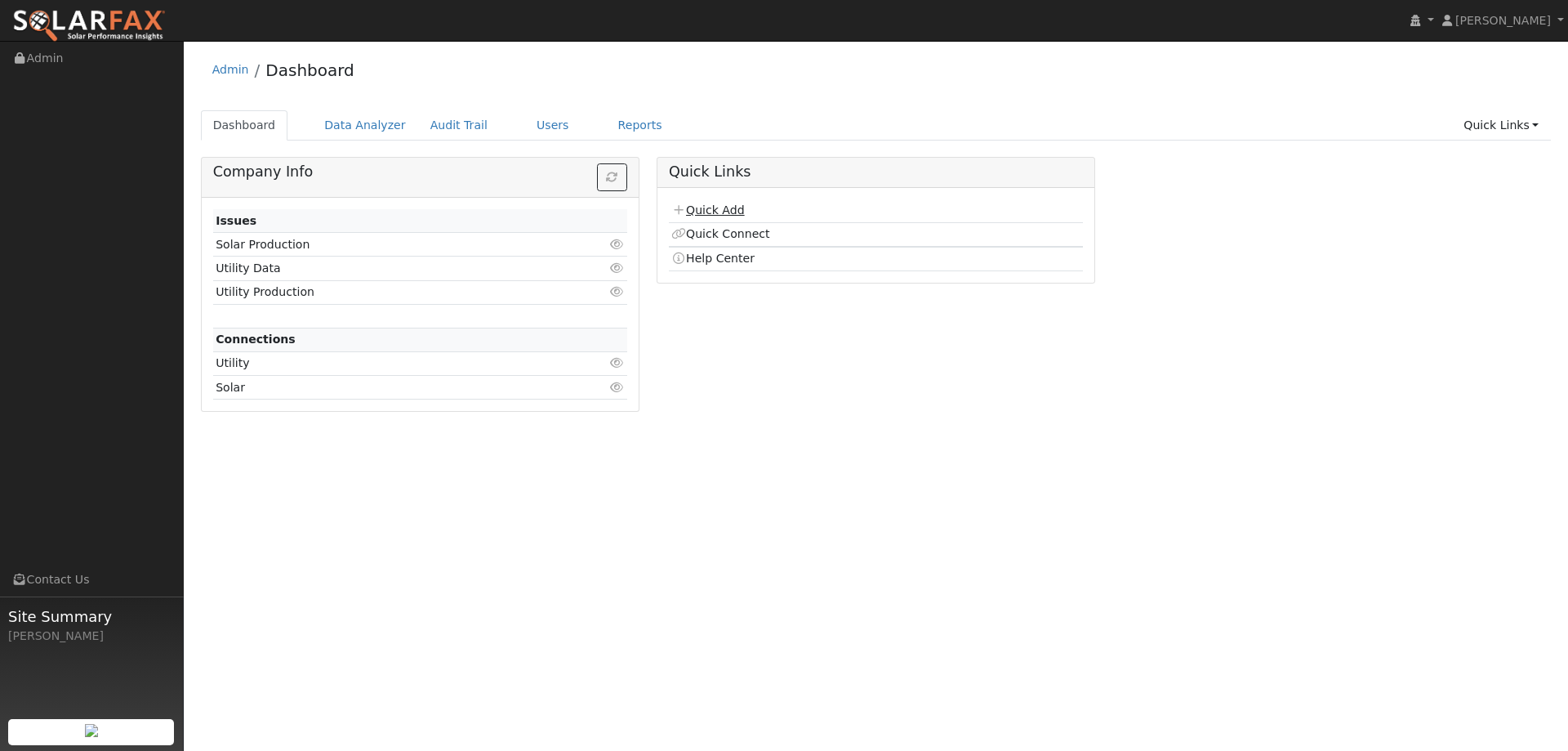
click at [713, 210] on link "Quick Add" at bounding box center [708, 209] width 72 height 13
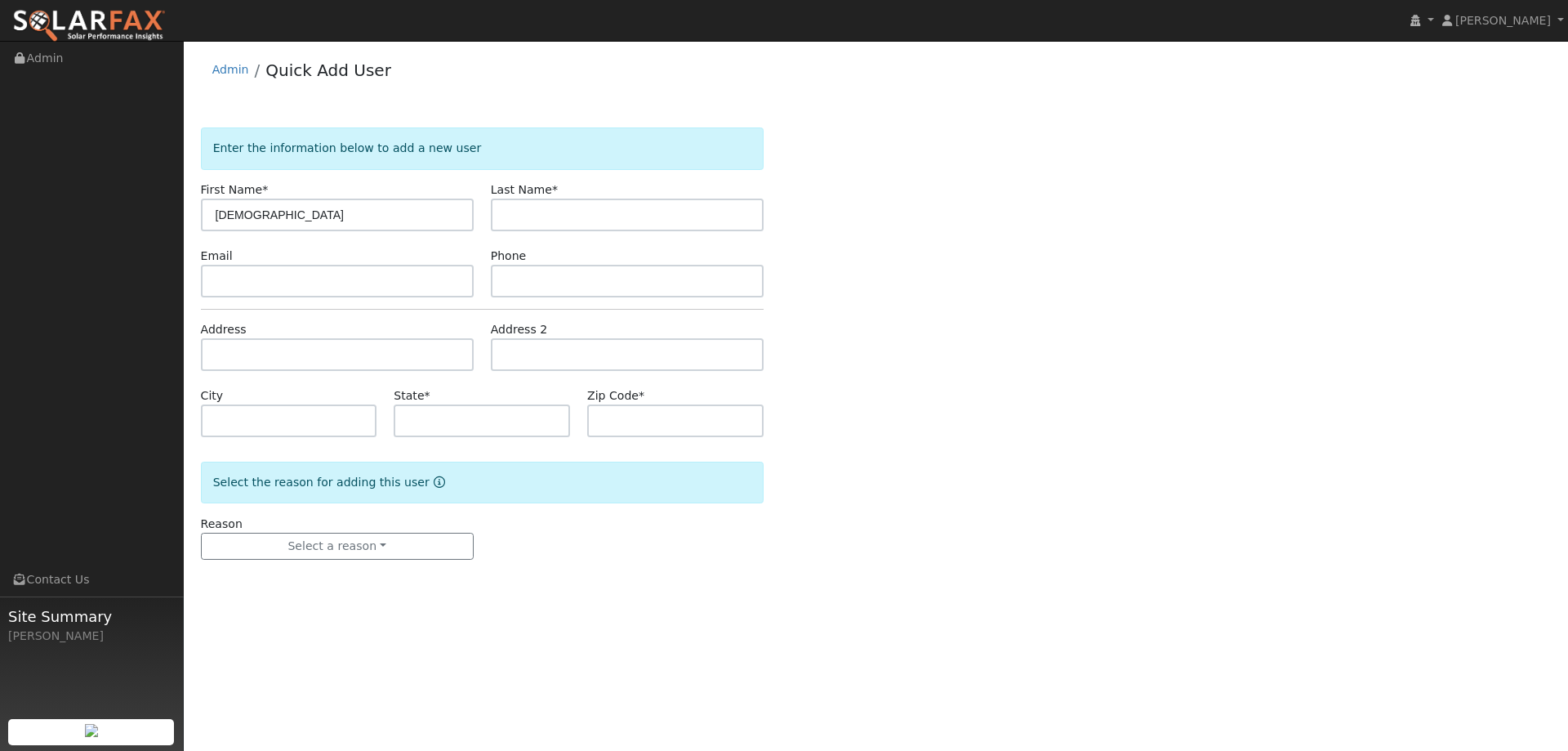
type input "[DEMOGRAPHIC_DATA]"
type input "Bermudez"
paste input "nursebermudez@hotmail.com"
type input "nursebermudez@hotmail.com"
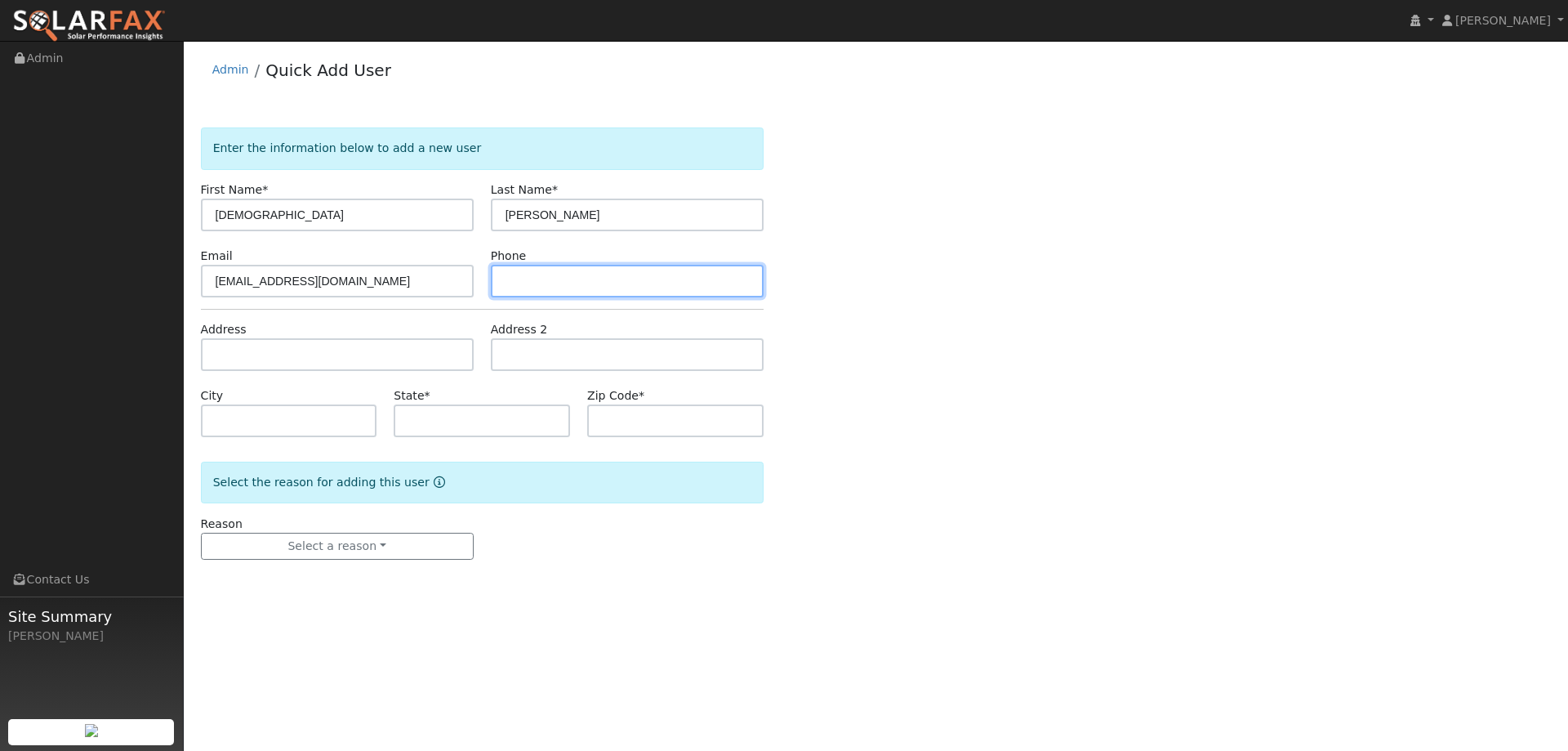
click at [525, 280] on input "text" at bounding box center [627, 281] width 273 height 33
paste input "530-315-5974"
type input "530-315-5974"
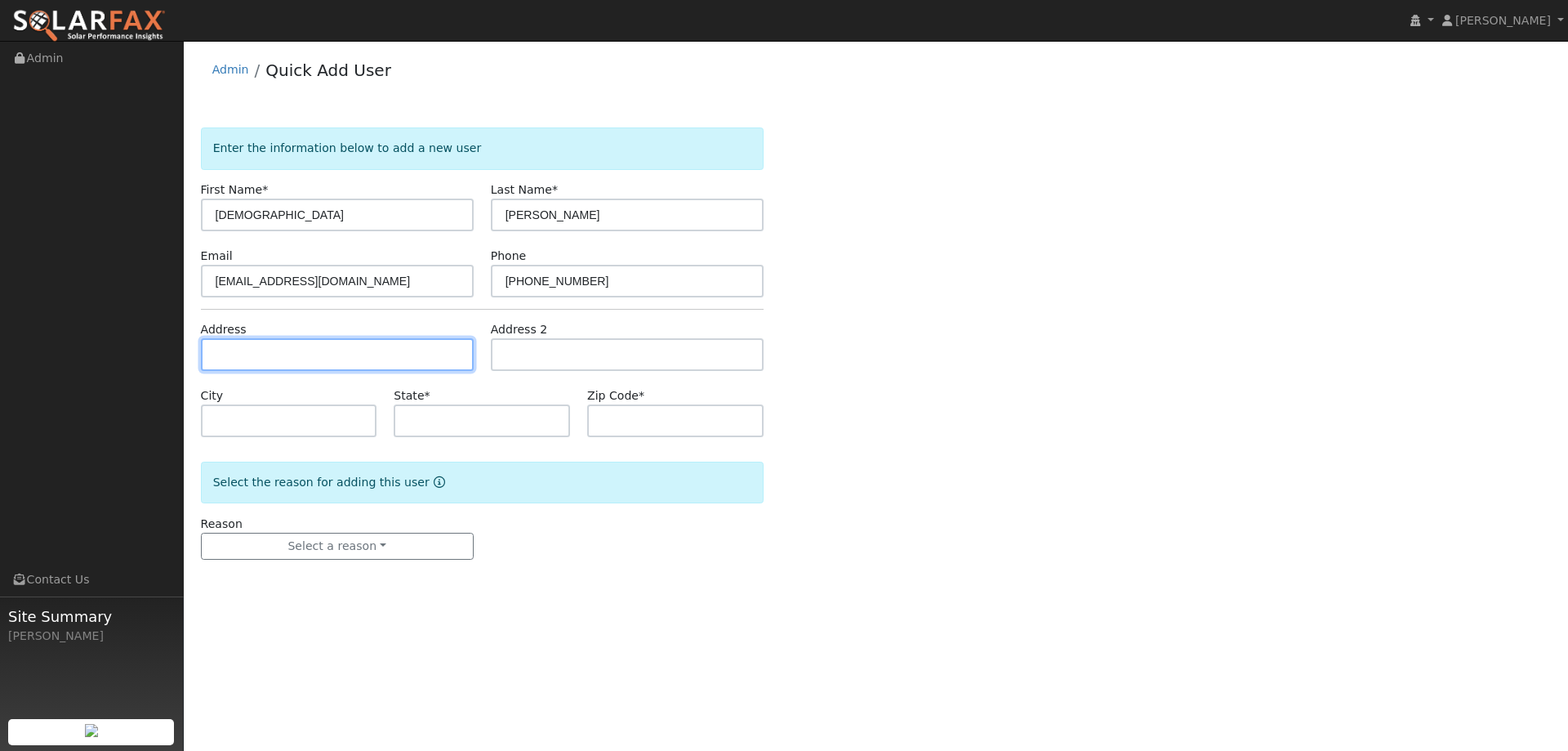
click at [395, 354] on input "text" at bounding box center [337, 355] width 273 height 33
paste input "1035 Kennedy Drive Winters"
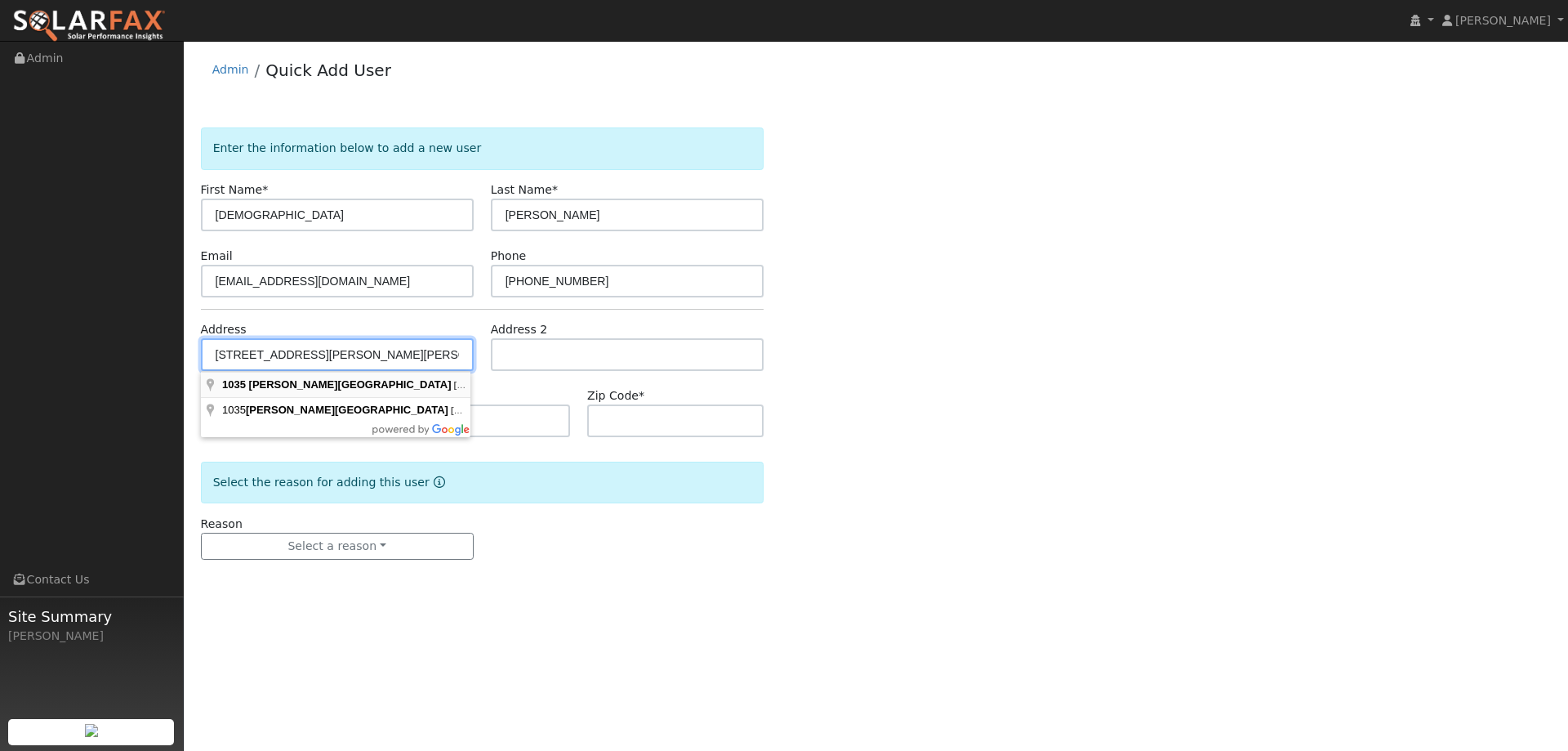
type input "1035 Kennedy Drive"
type input "Winters"
type input "CA"
type input "95694"
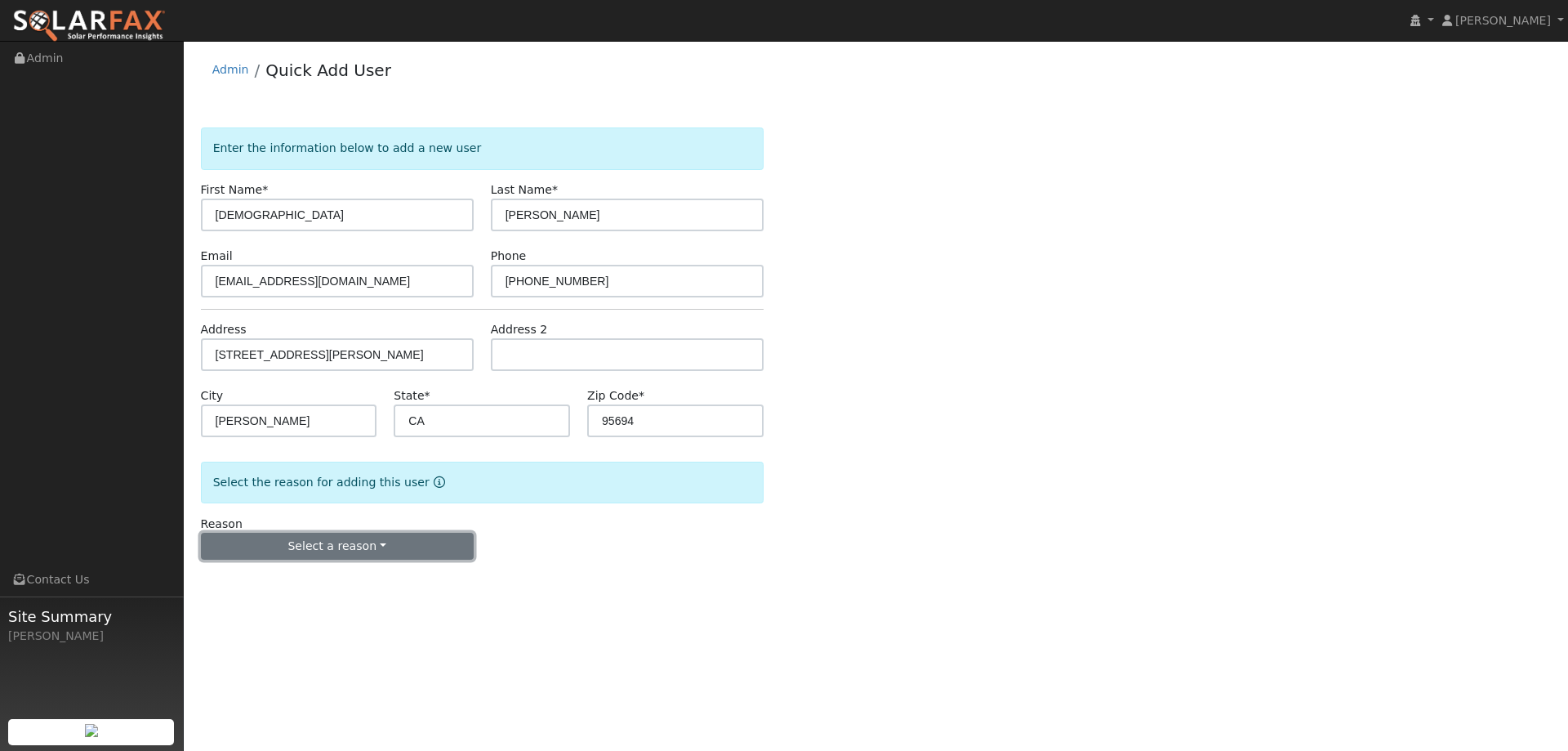
click at [356, 544] on button "Select a reason" at bounding box center [337, 546] width 273 height 28
click at [311, 574] on link "New lead" at bounding box center [292, 580] width 181 height 23
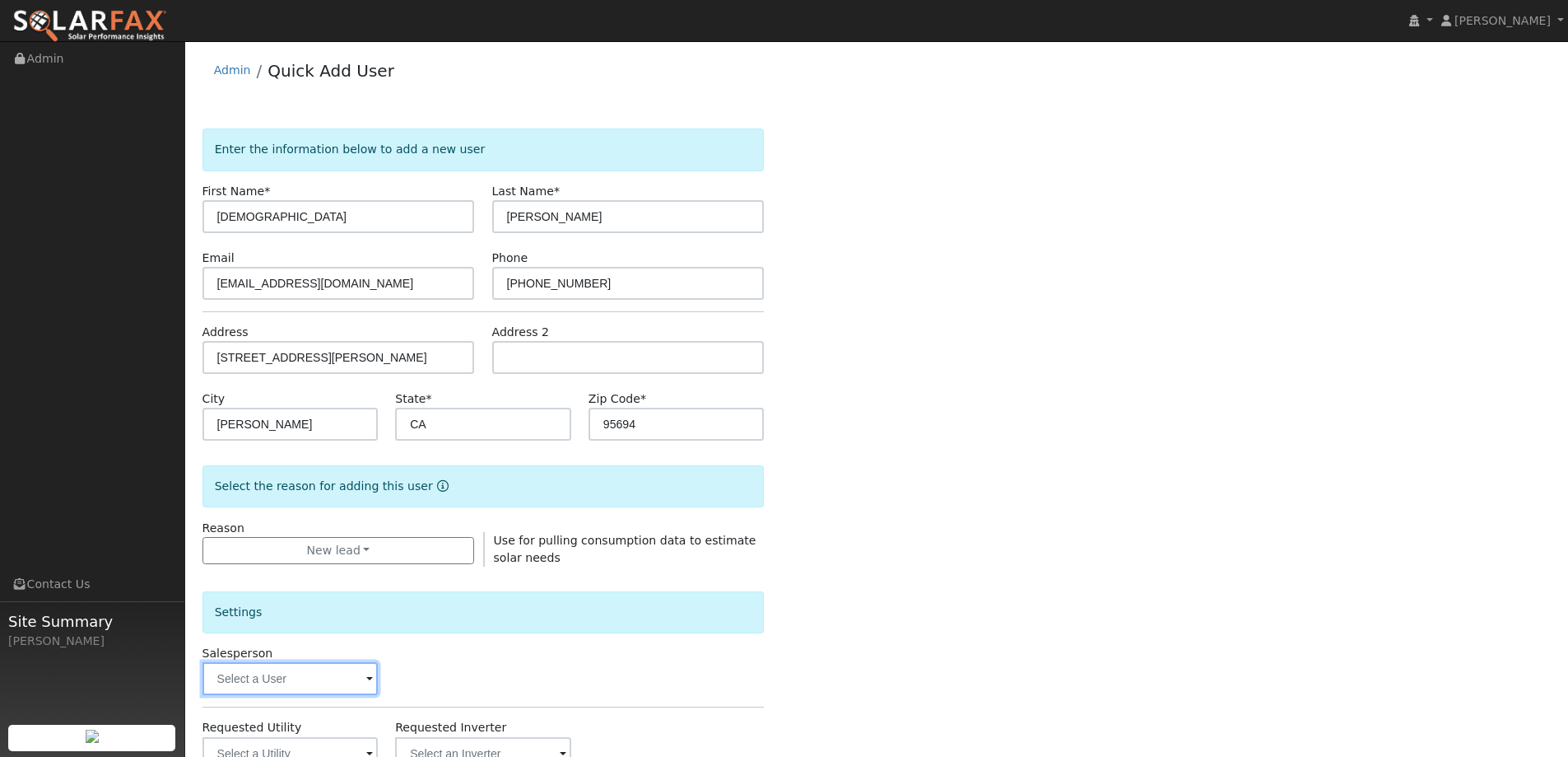
click at [282, 669] on input "text" at bounding box center [290, 679] width 176 height 33
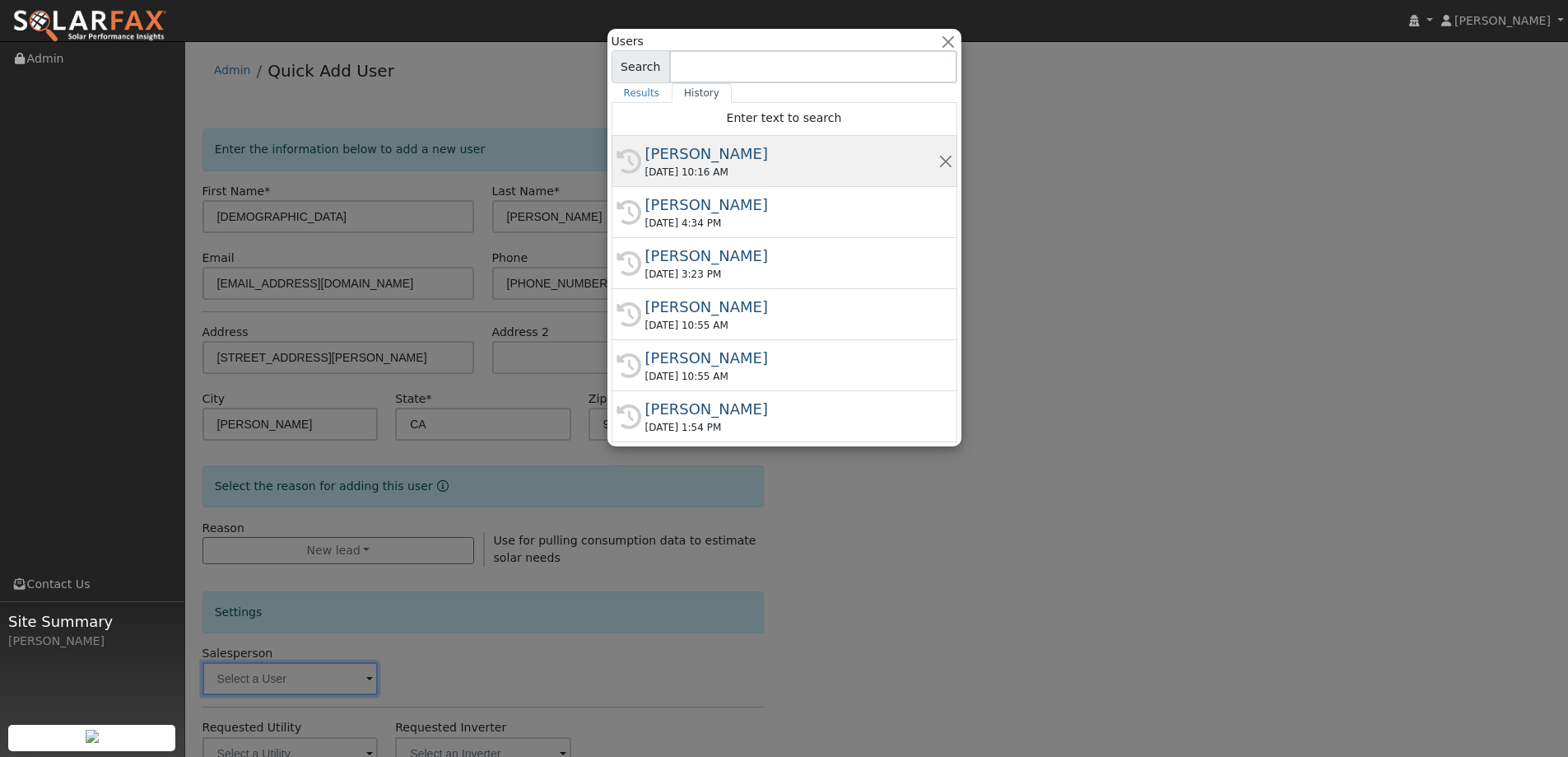
click at [791, 162] on div "Tory Kelly" at bounding box center [792, 154] width 293 height 23
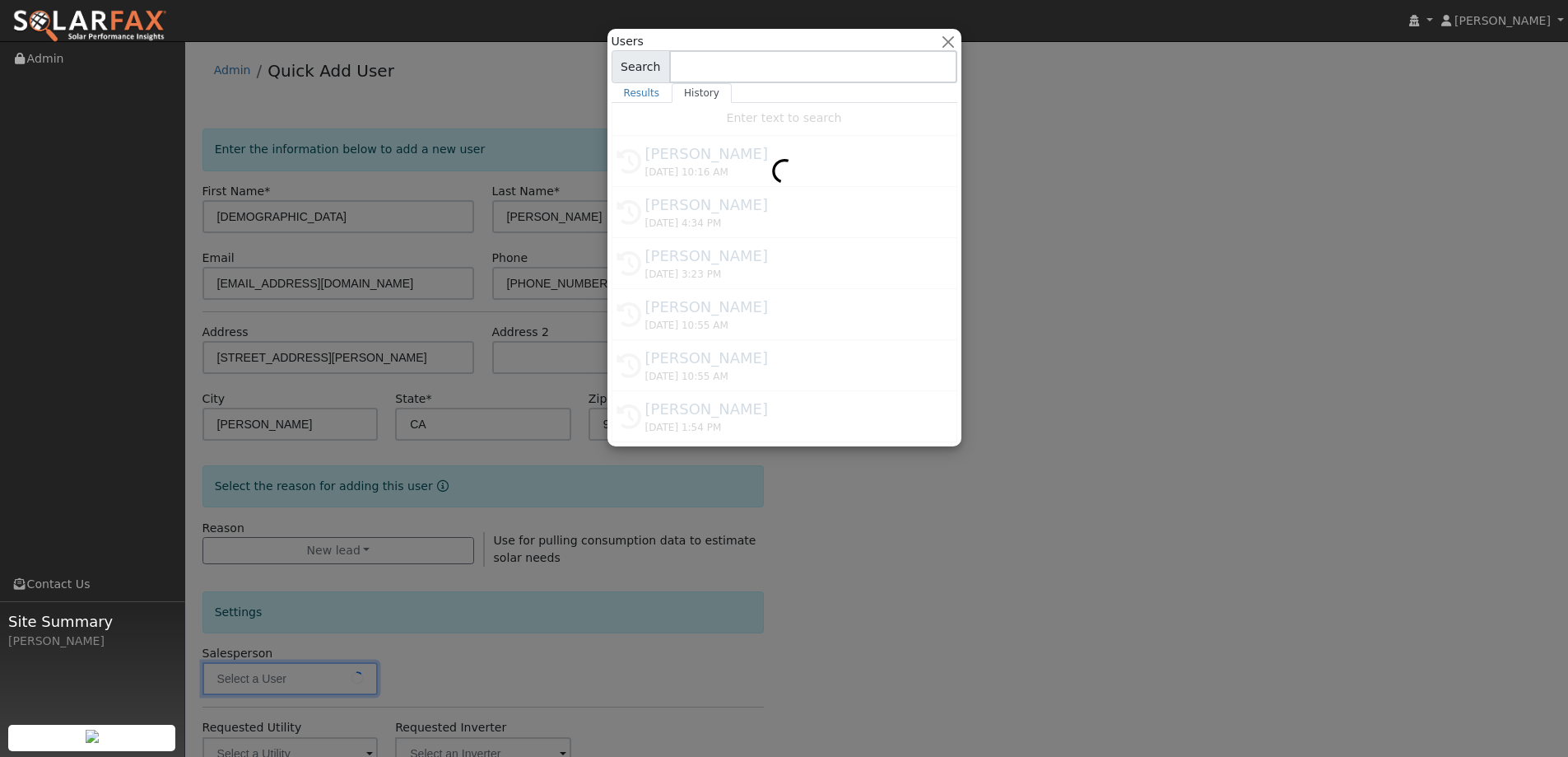
type input "Tory Kelly"
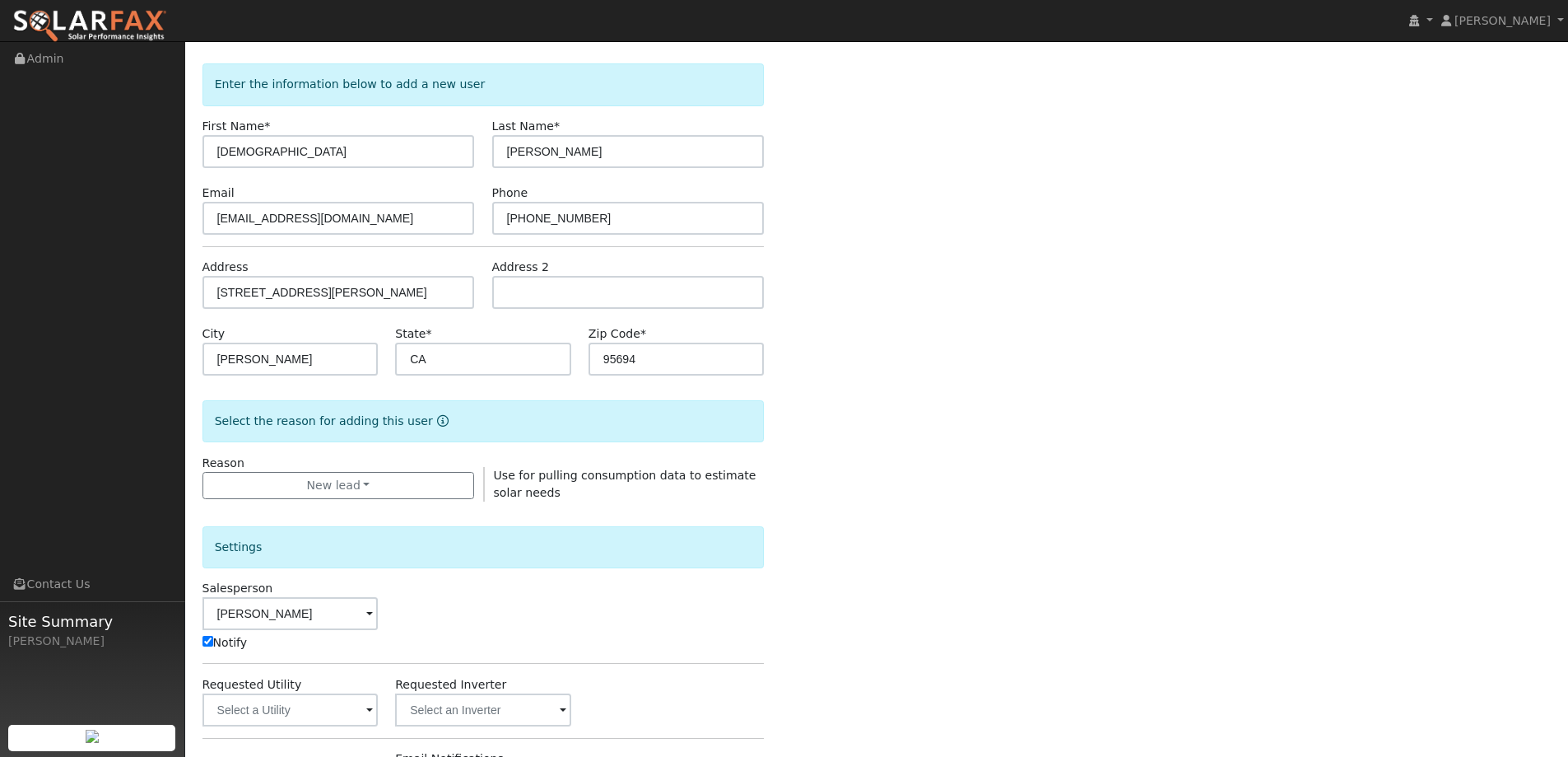
scroll to position [165, 0]
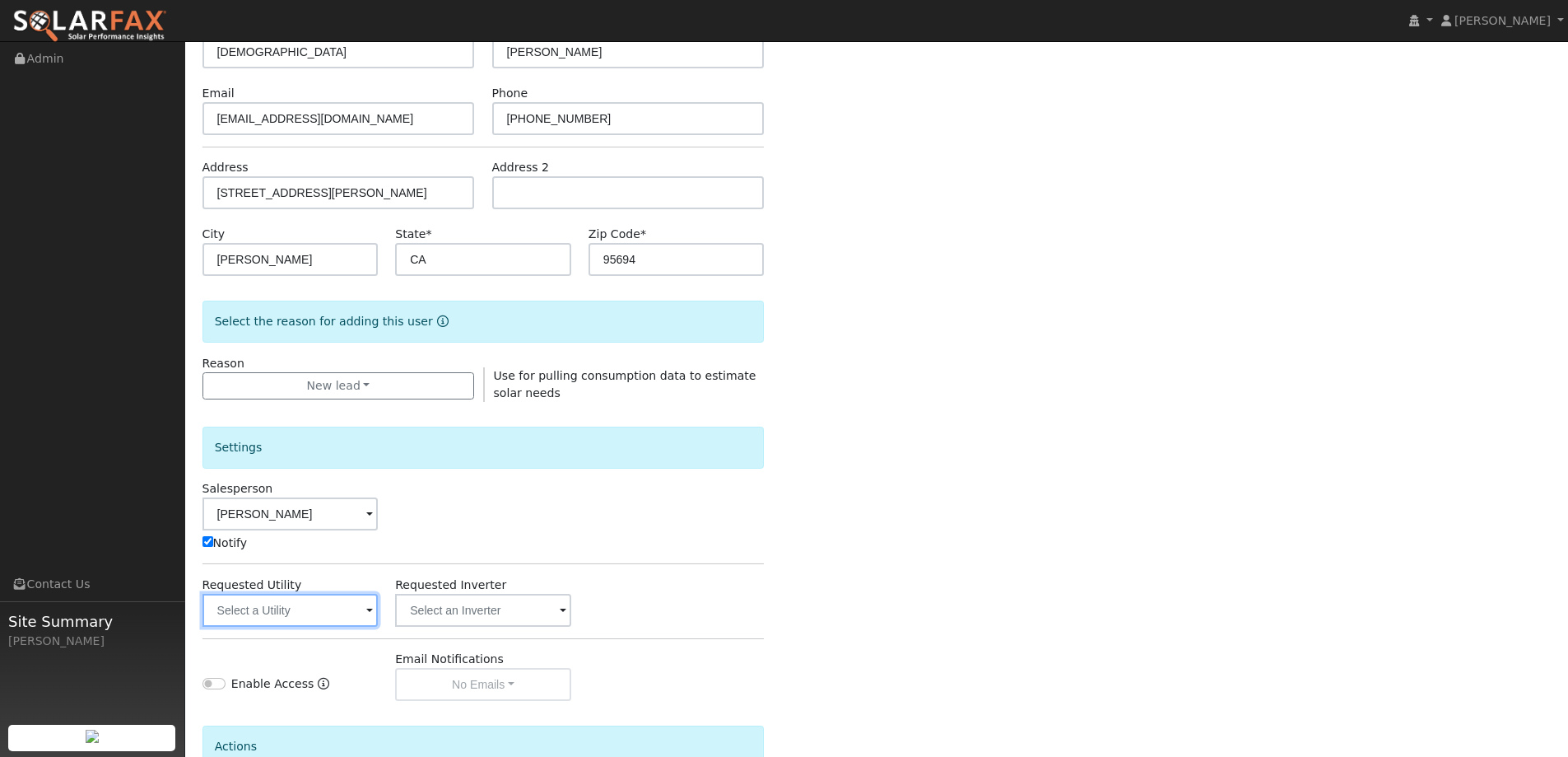
click at [346, 608] on input "text" at bounding box center [290, 610] width 176 height 33
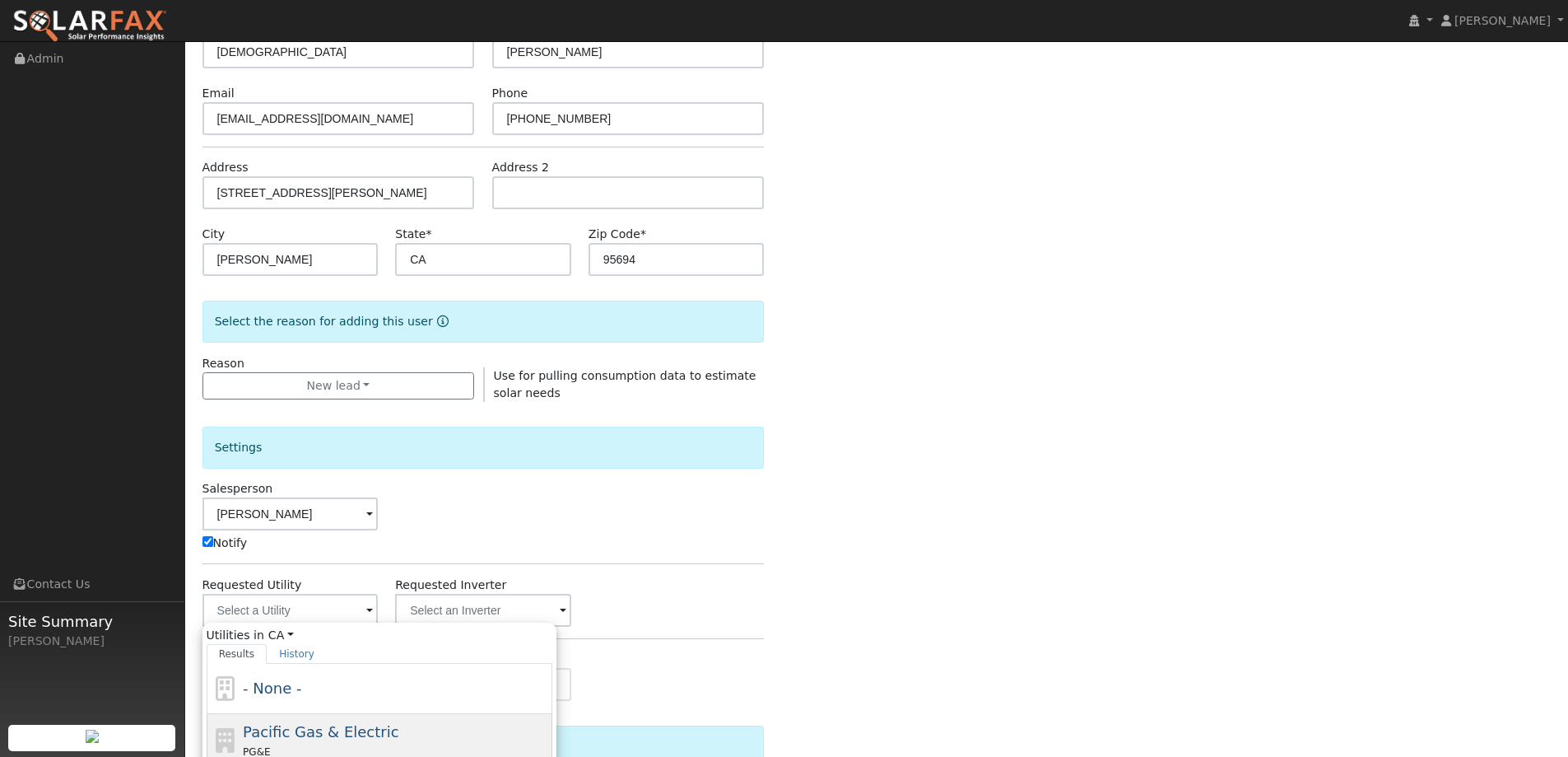
click at [372, 741] on span "Pacific Gas & Electric" at bounding box center [320, 732] width 155 height 17
type input "Pacific Gas & Electric"
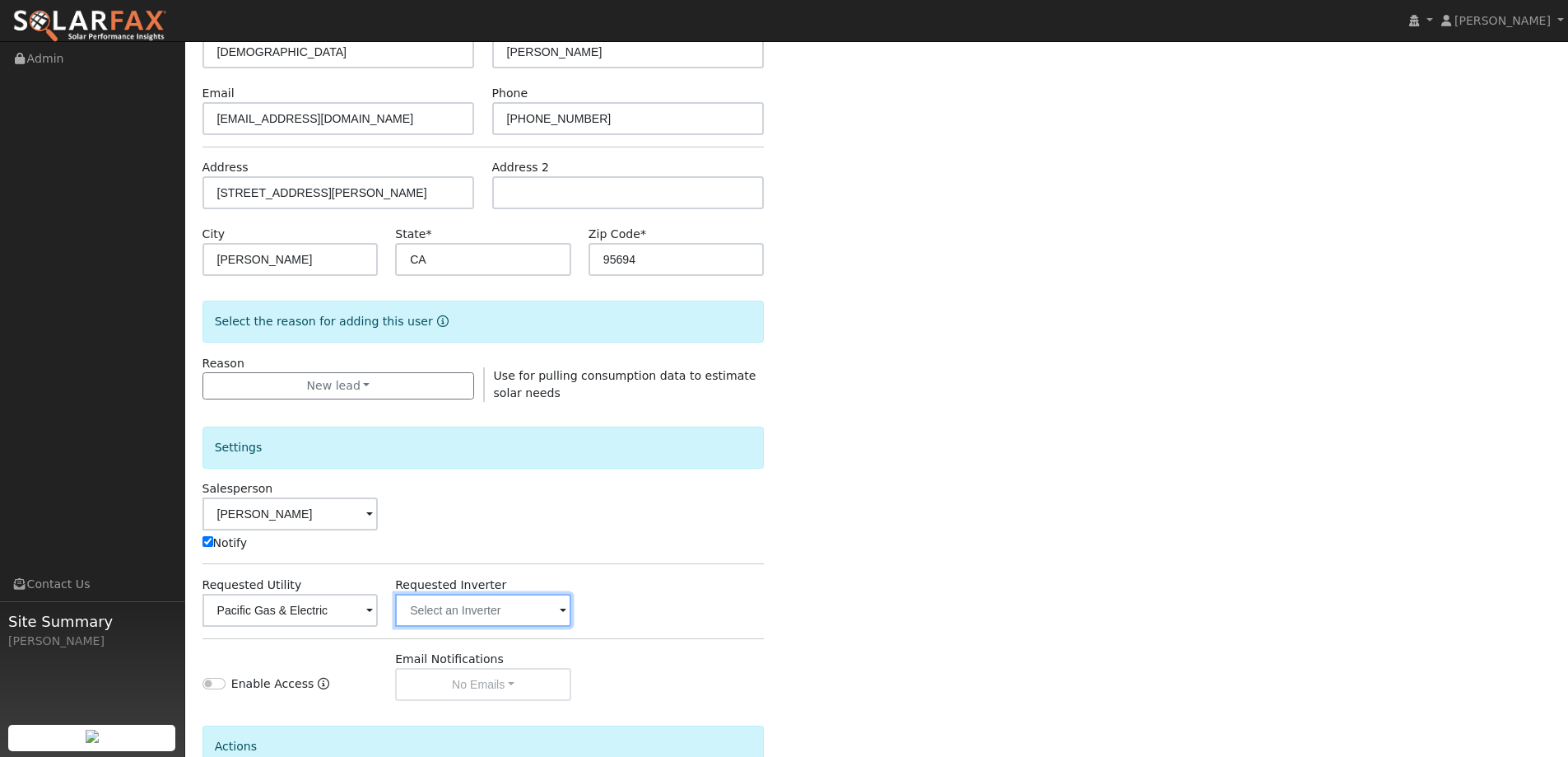
click at [378, 599] on input "text" at bounding box center [290, 610] width 176 height 33
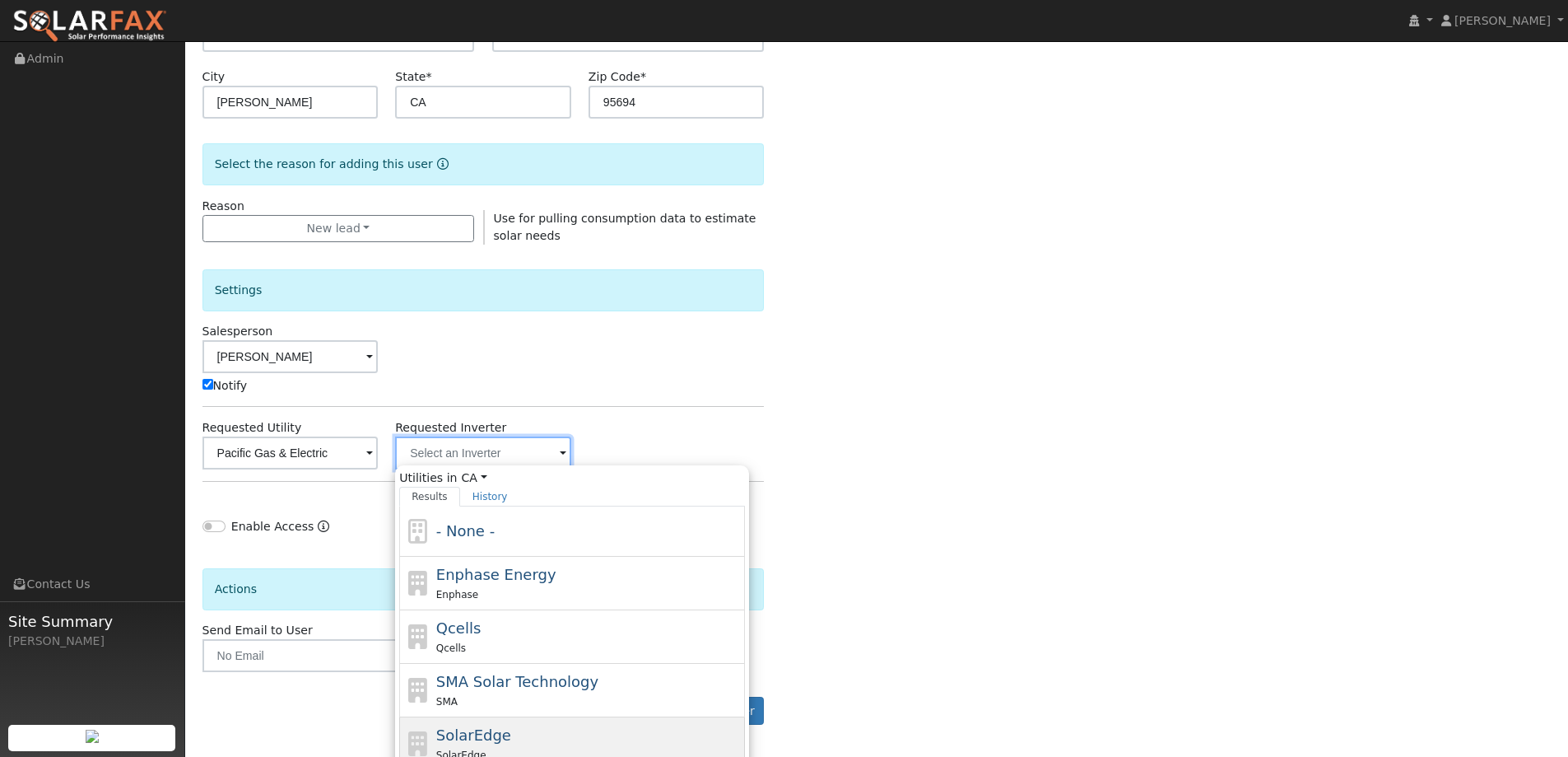
scroll to position [411, 0]
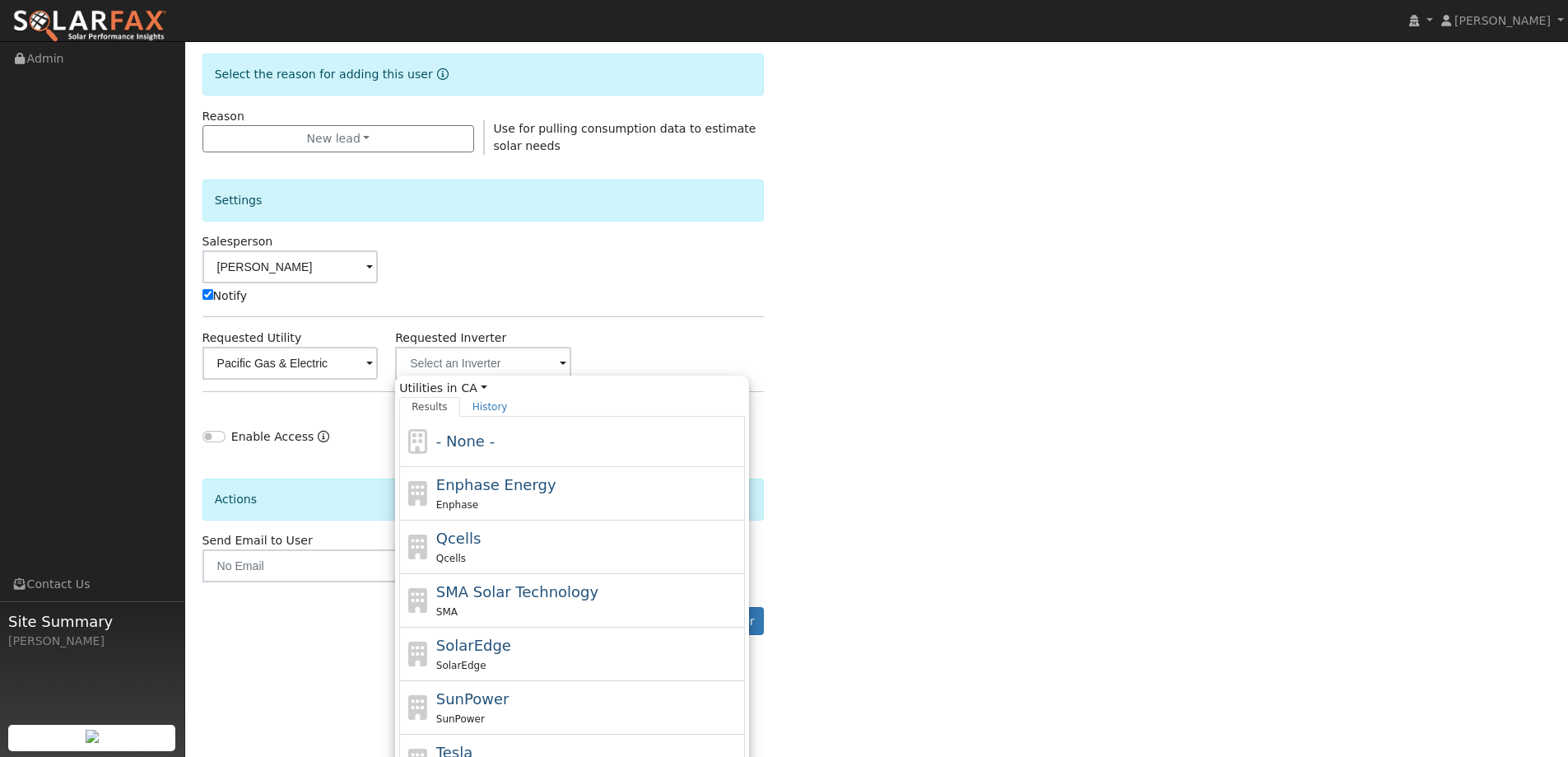
click at [842, 474] on div "Enter the information below to add a new user First Name * Isma Last Name * Ber…" at bounding box center [876, 192] width 1349 height 951
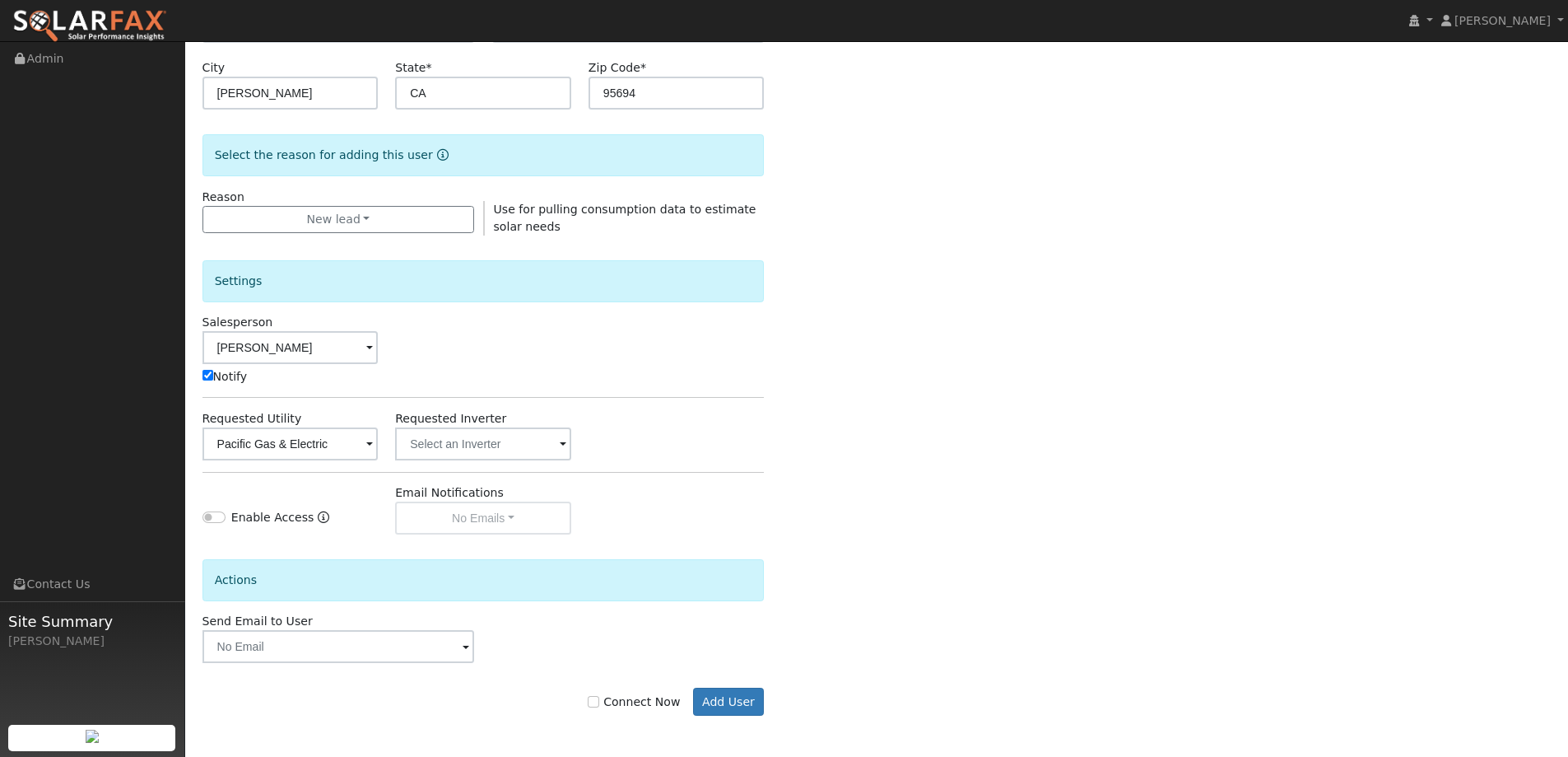
click at [606, 711] on div "Connect Now Add User" at bounding box center [483, 701] width 580 height 28
click at [599, 707] on input "Connect Now" at bounding box center [593, 701] width 11 height 11
checkbox input "true"
click at [724, 703] on button "Add User" at bounding box center [729, 701] width 72 height 28
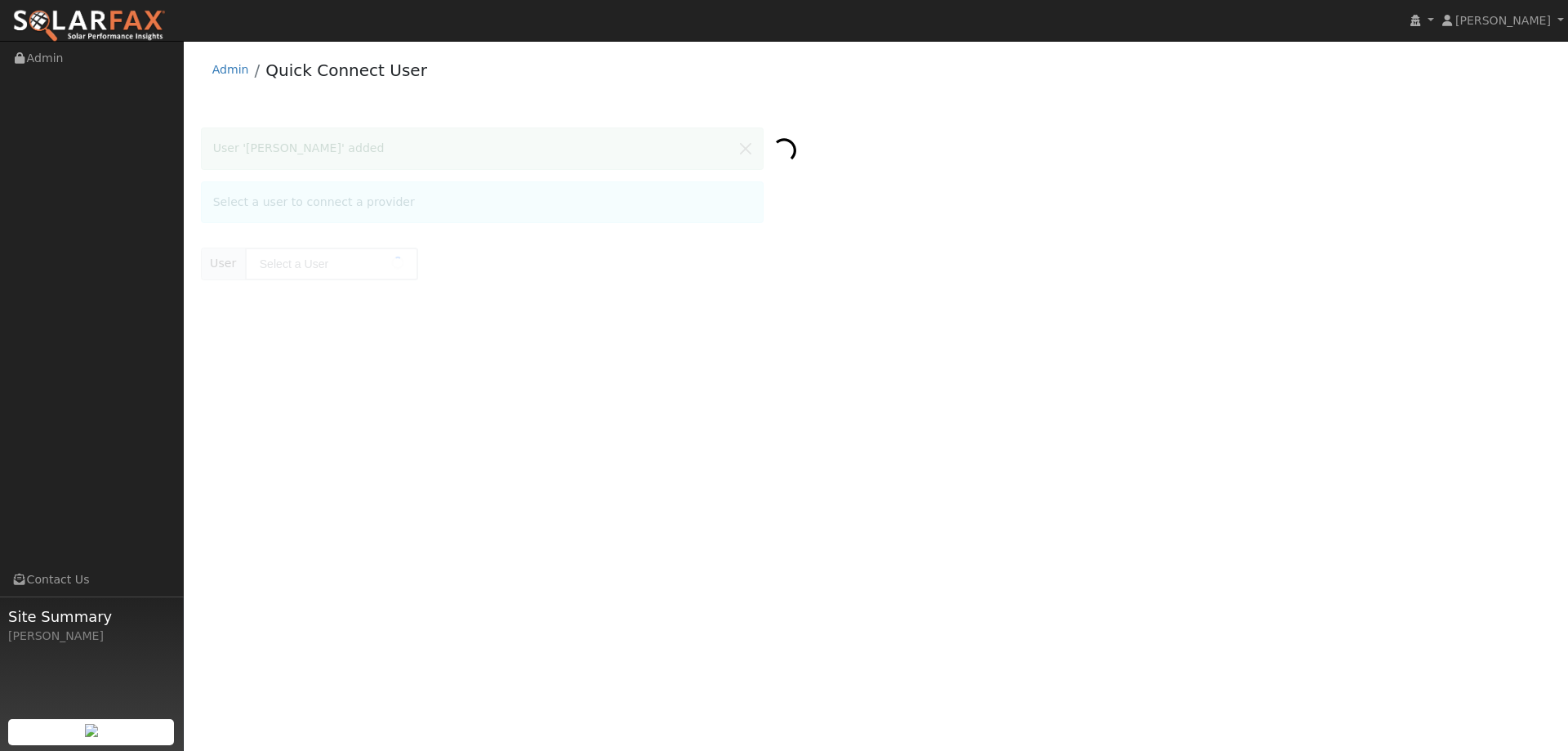
type input "[PERSON_NAME]"
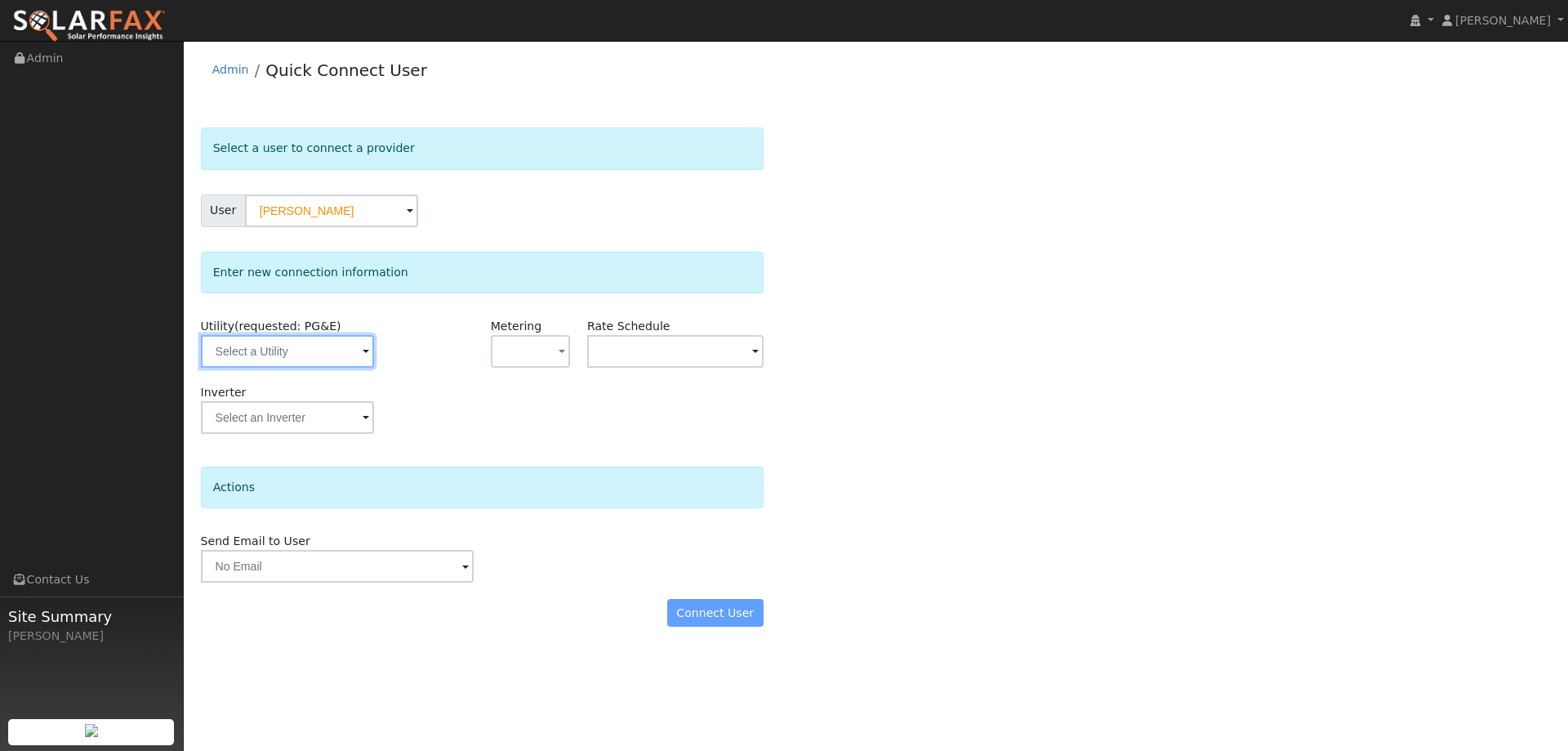
click at [338, 350] on input "text" at bounding box center [287, 351] width 173 height 33
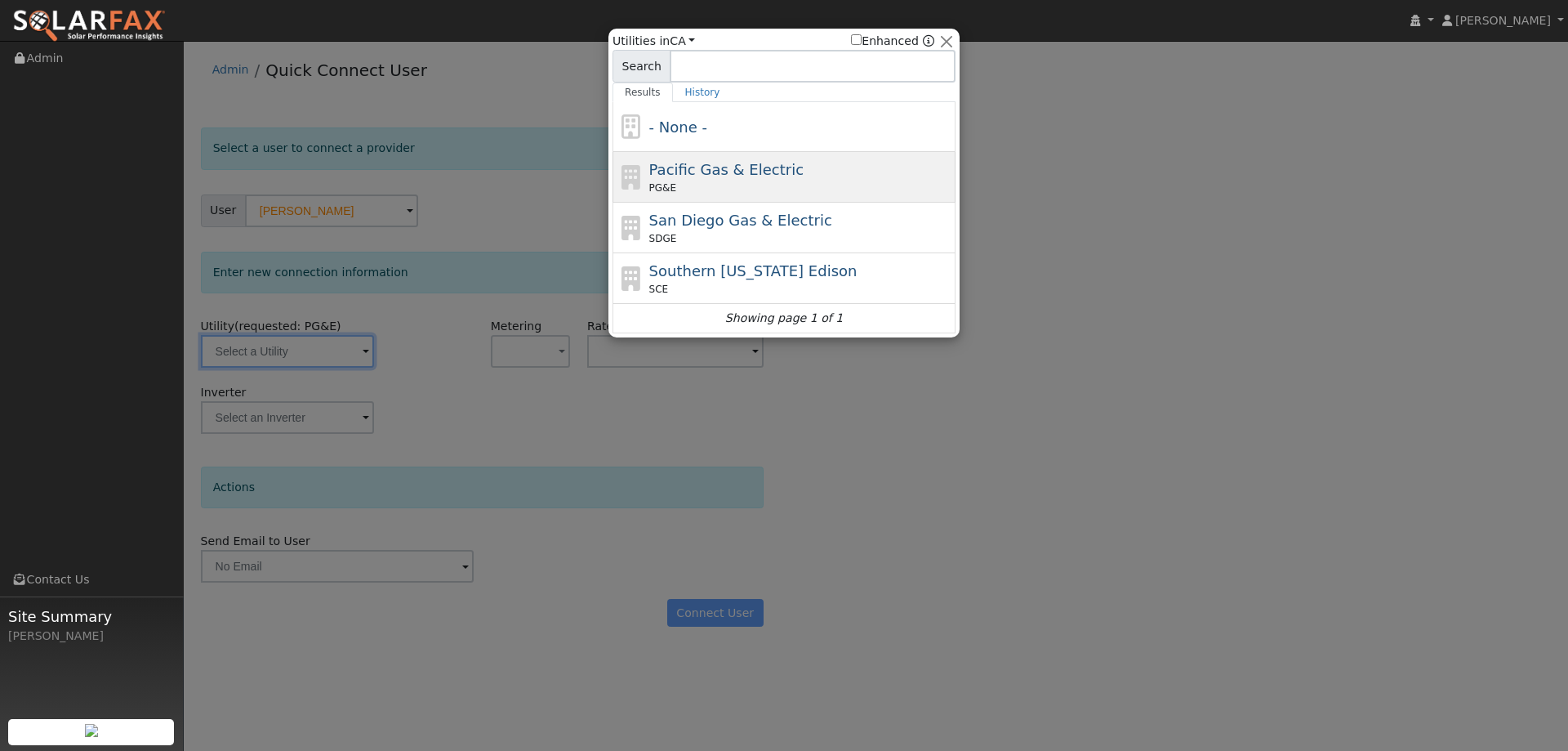
click at [648, 202] on div "Pacific Gas & Electric PG&E" at bounding box center [784, 227] width 343 height 51
type input "PG&E"
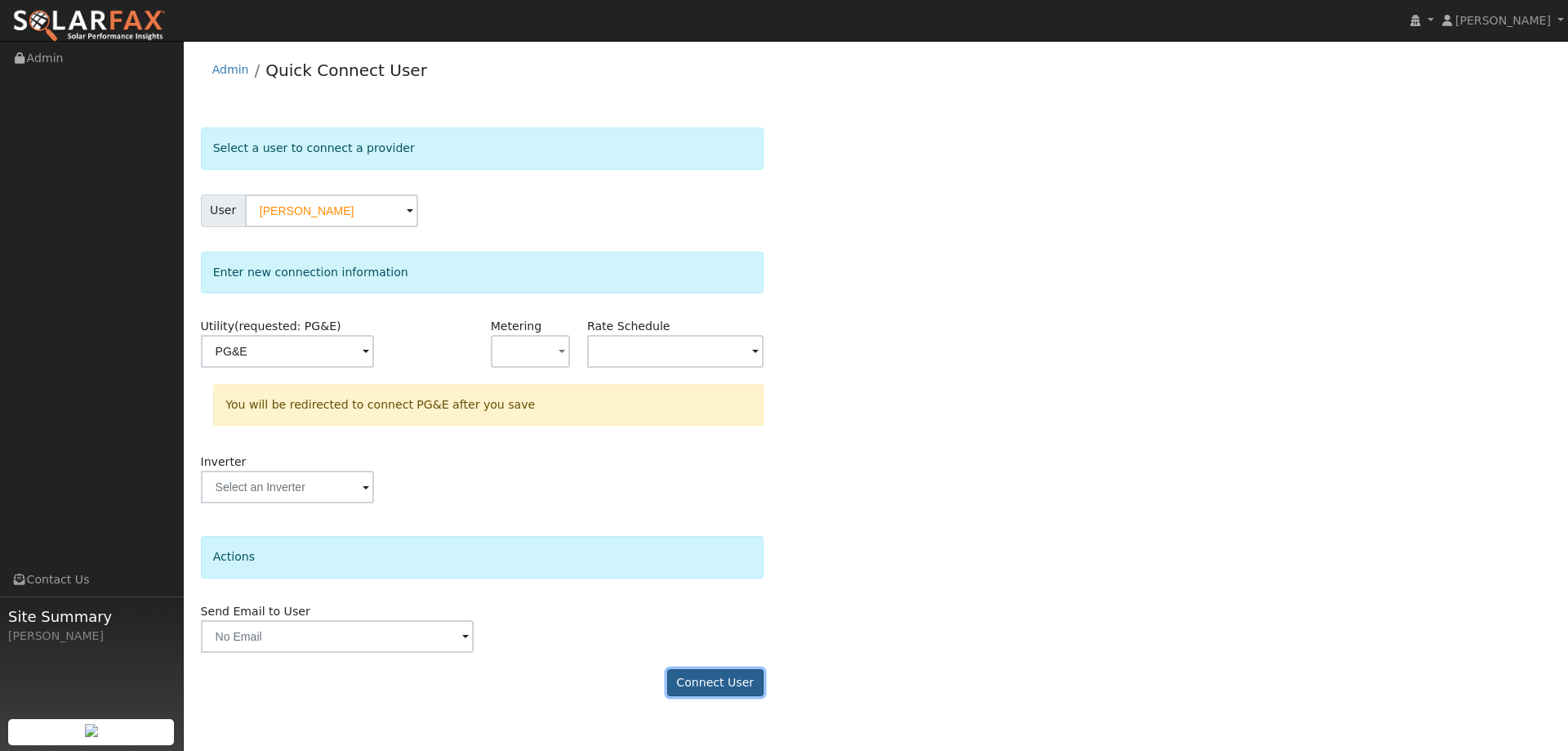
click at [708, 669] on button "Connect User" at bounding box center [716, 683] width 96 height 28
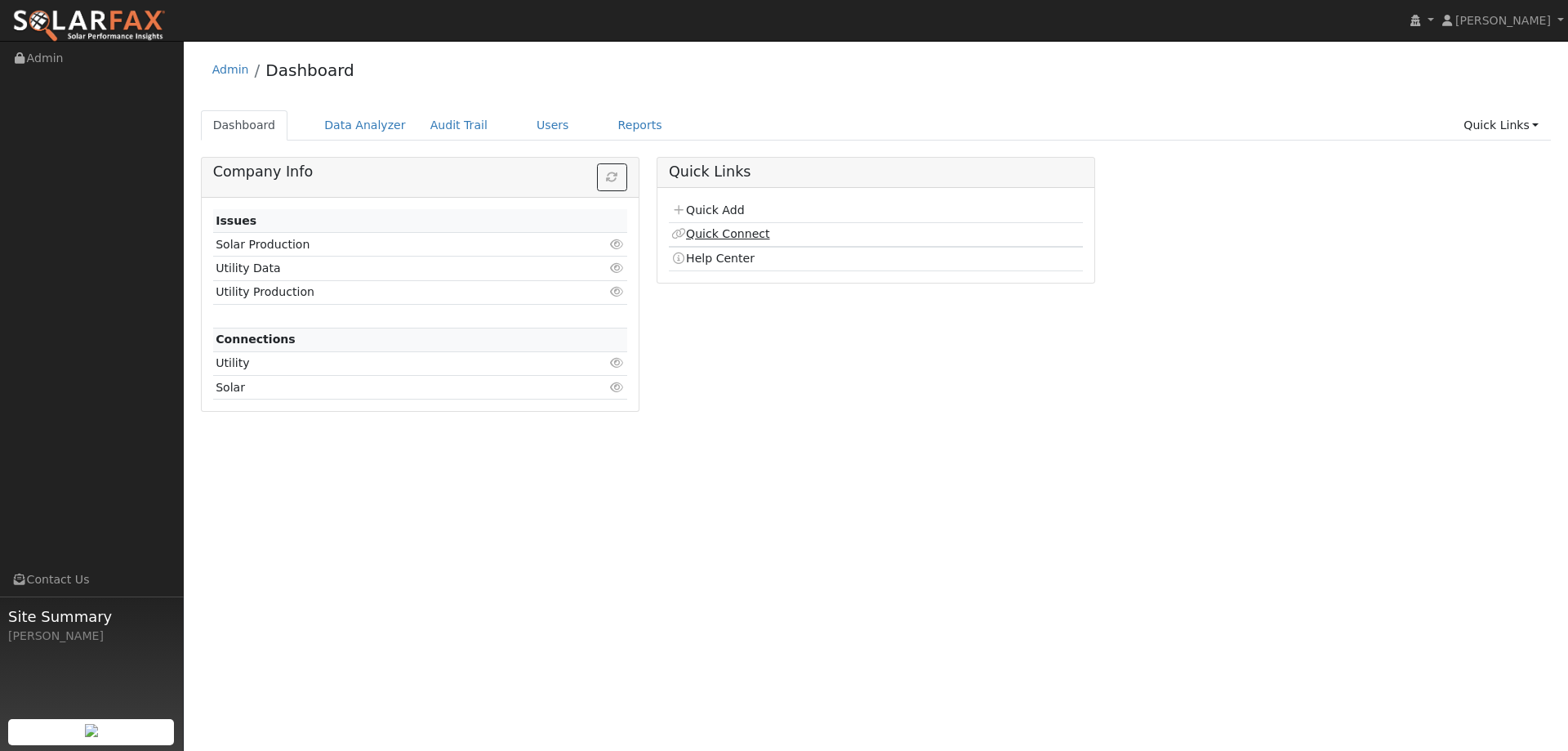
click at [737, 233] on link "Quick Connect" at bounding box center [721, 233] width 98 height 13
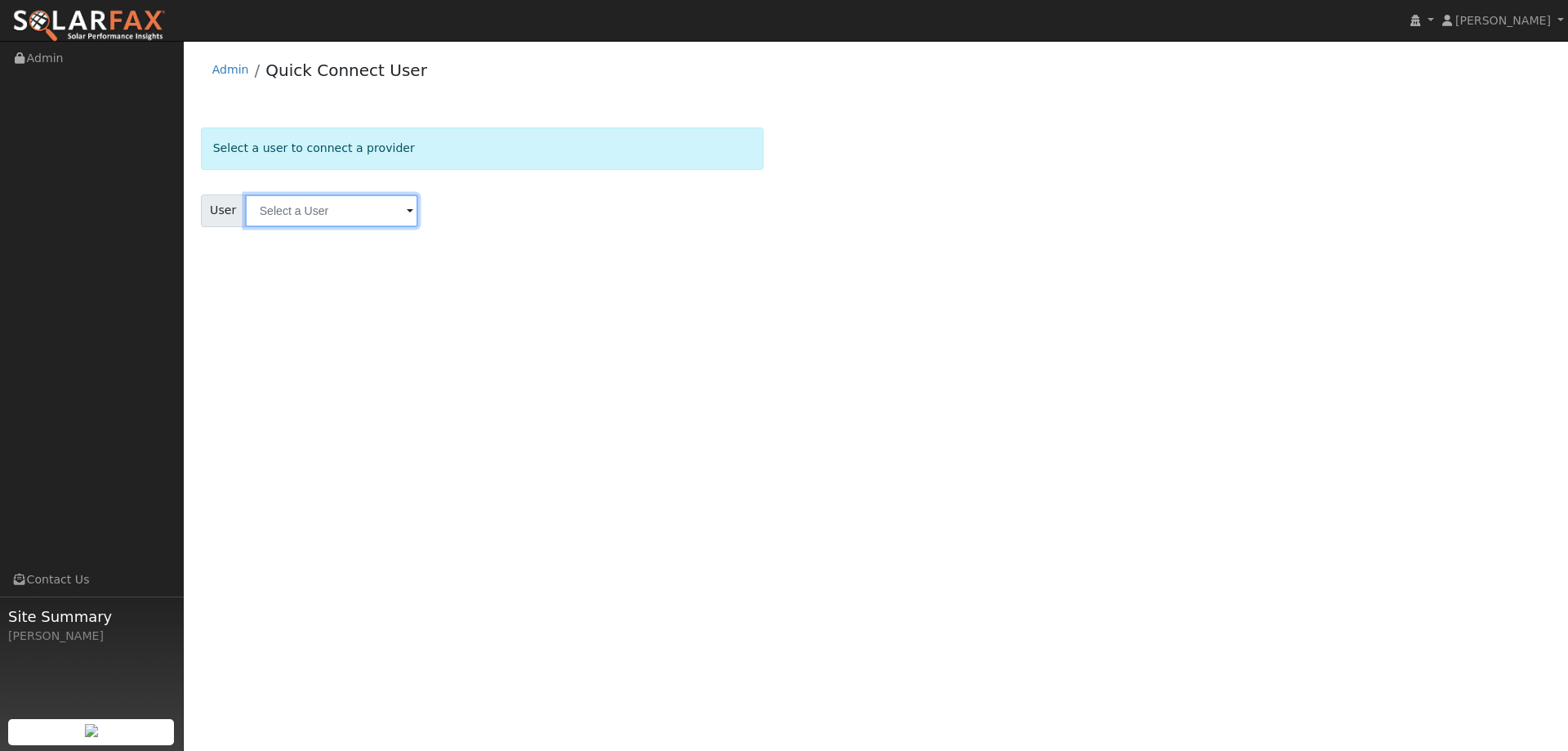
click at [375, 211] on input "text" at bounding box center [332, 211] width 173 height 33
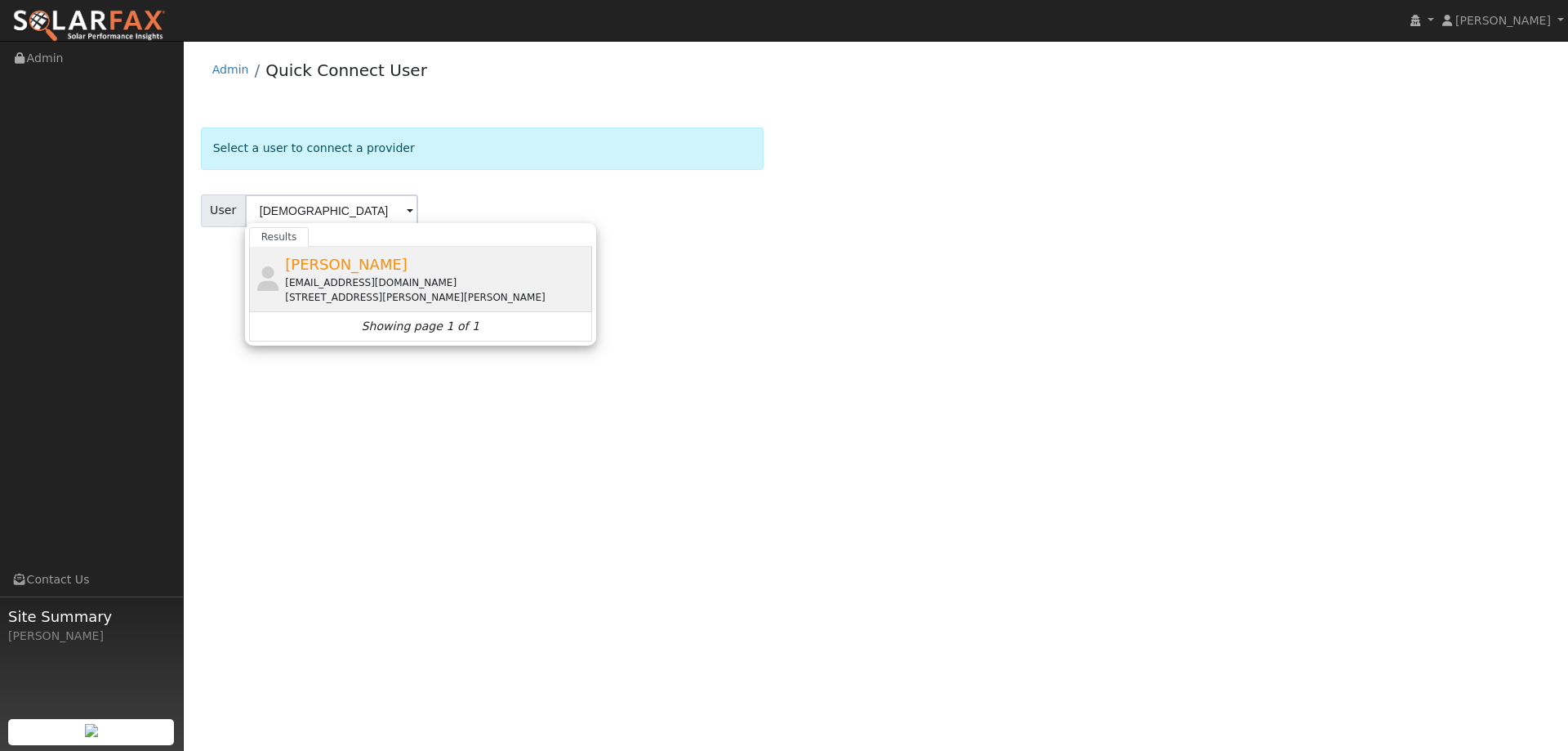
click at [394, 271] on div "Isma Bermudez nursebermudez@hotmail.com 1035 Kennedy Drive, Winters, CA 95694" at bounding box center [437, 279] width 303 height 52
type input "Isma Bermudez"
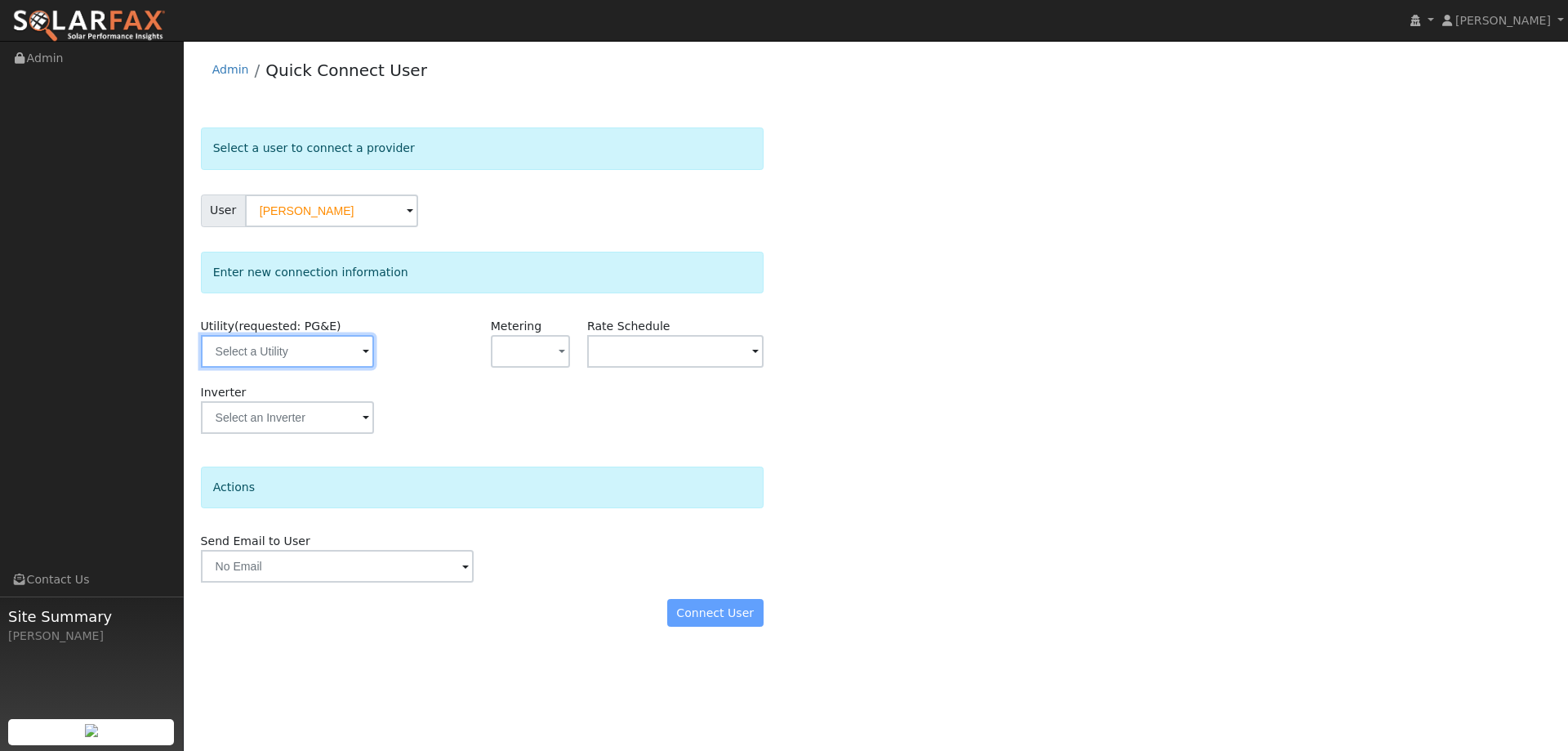
click at [317, 357] on input "text" at bounding box center [287, 351] width 173 height 33
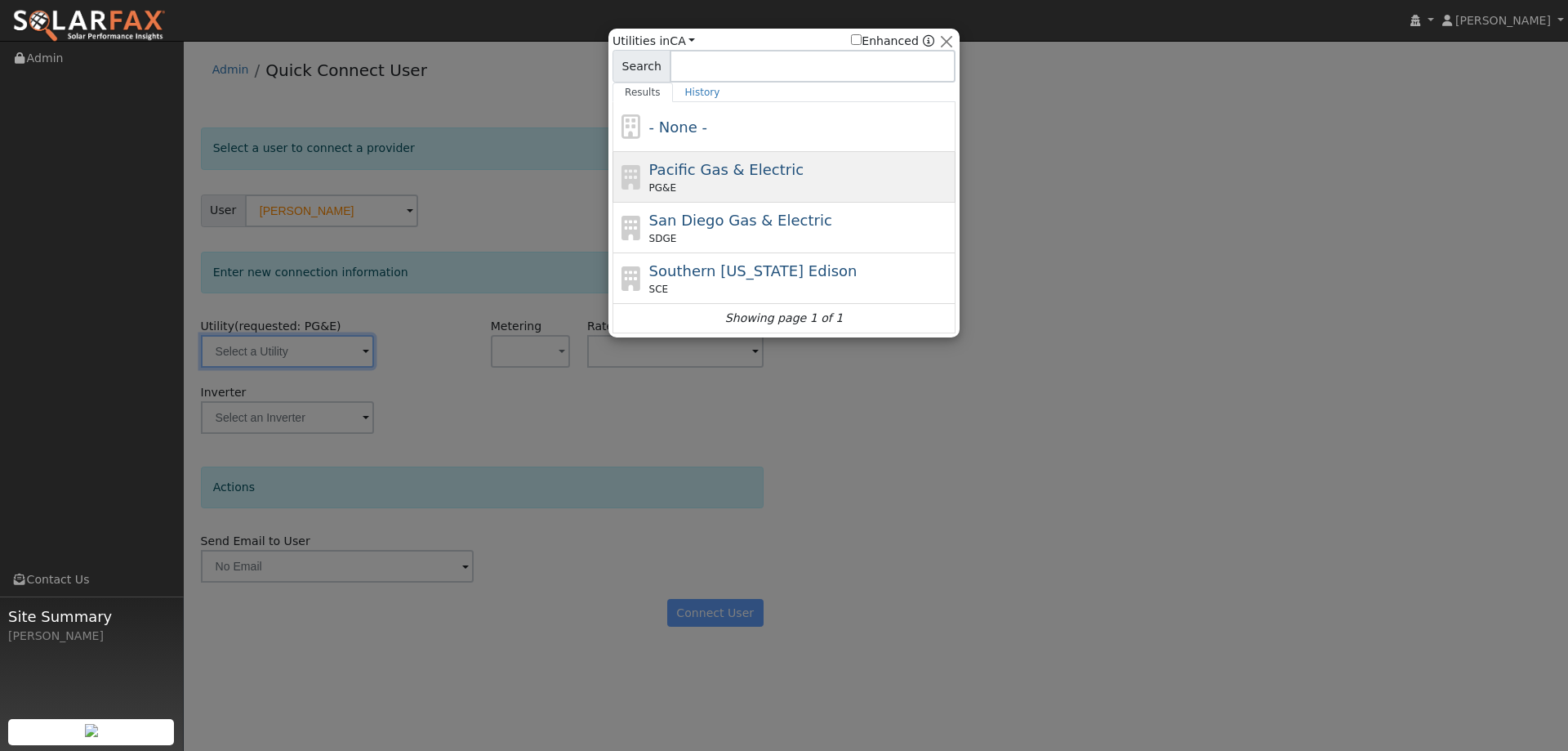
click at [699, 189] on div "PG&E" at bounding box center [801, 188] width 303 height 15
type input "PG&E"
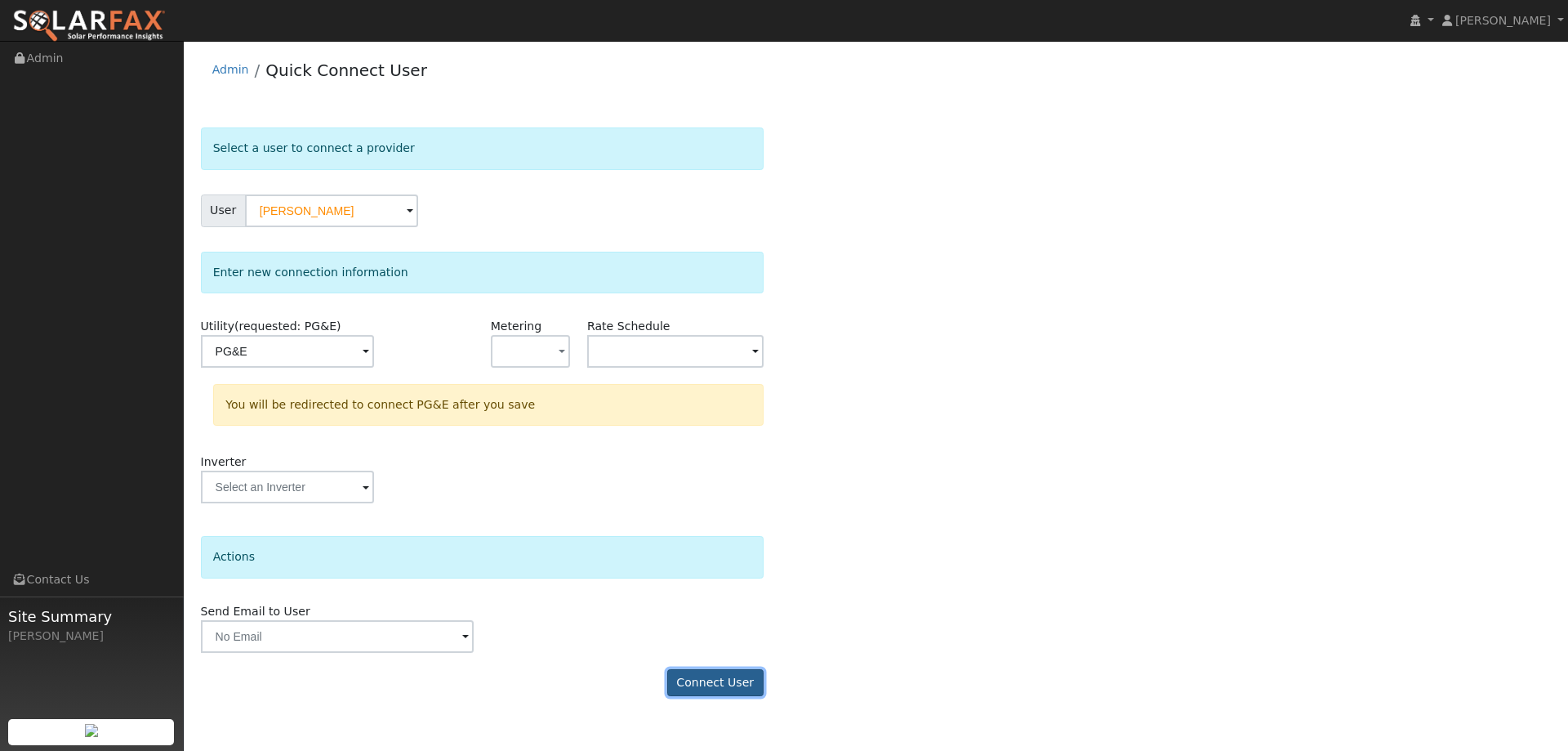
click at [709, 673] on button "Connect User" at bounding box center [716, 683] width 96 height 28
